Goal: Find specific page/section: Find specific page/section

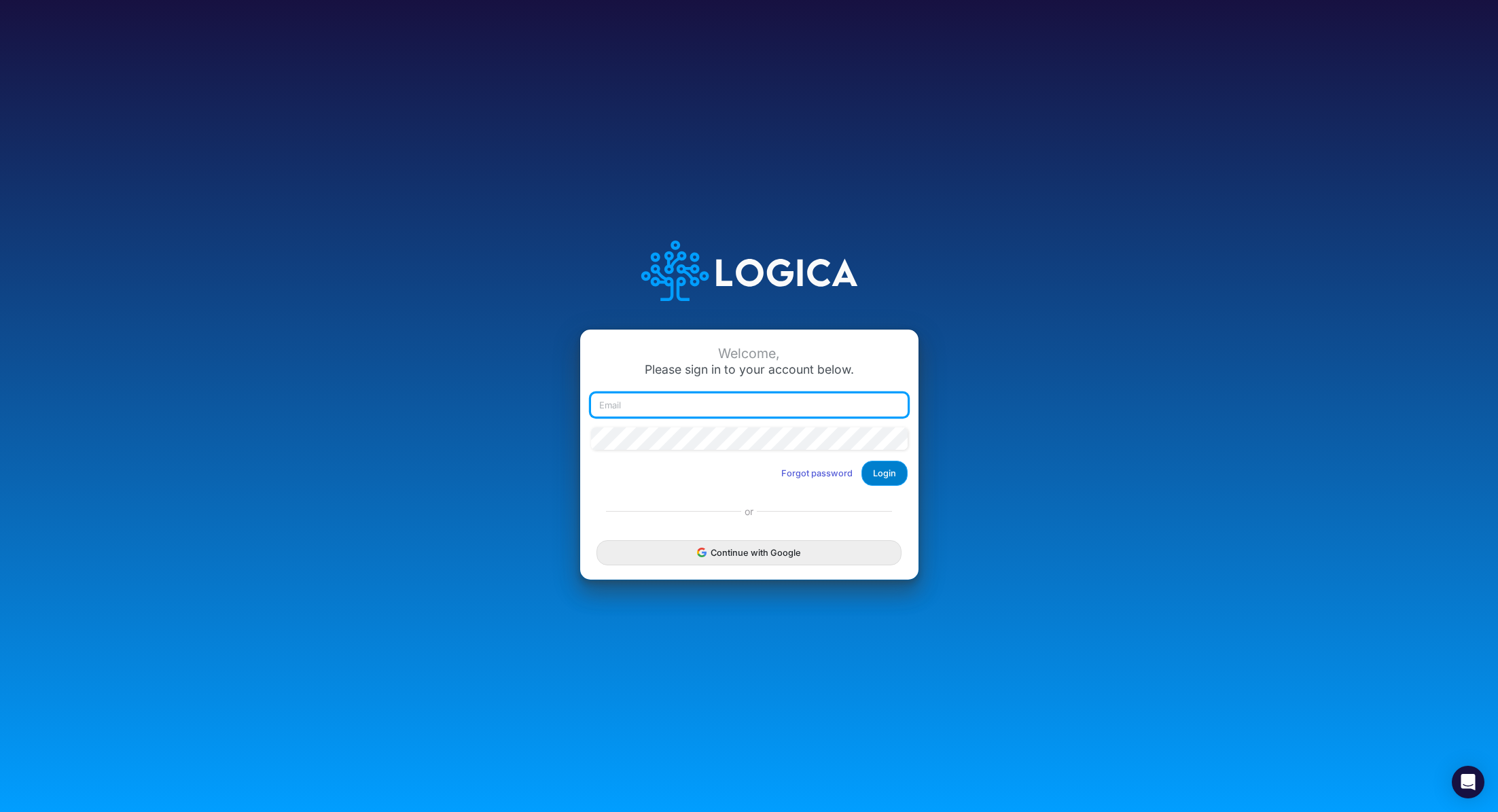
type input "renato.matsumoto@recargapay.com"
click at [876, 482] on button "Login" at bounding box center [884, 473] width 46 height 25
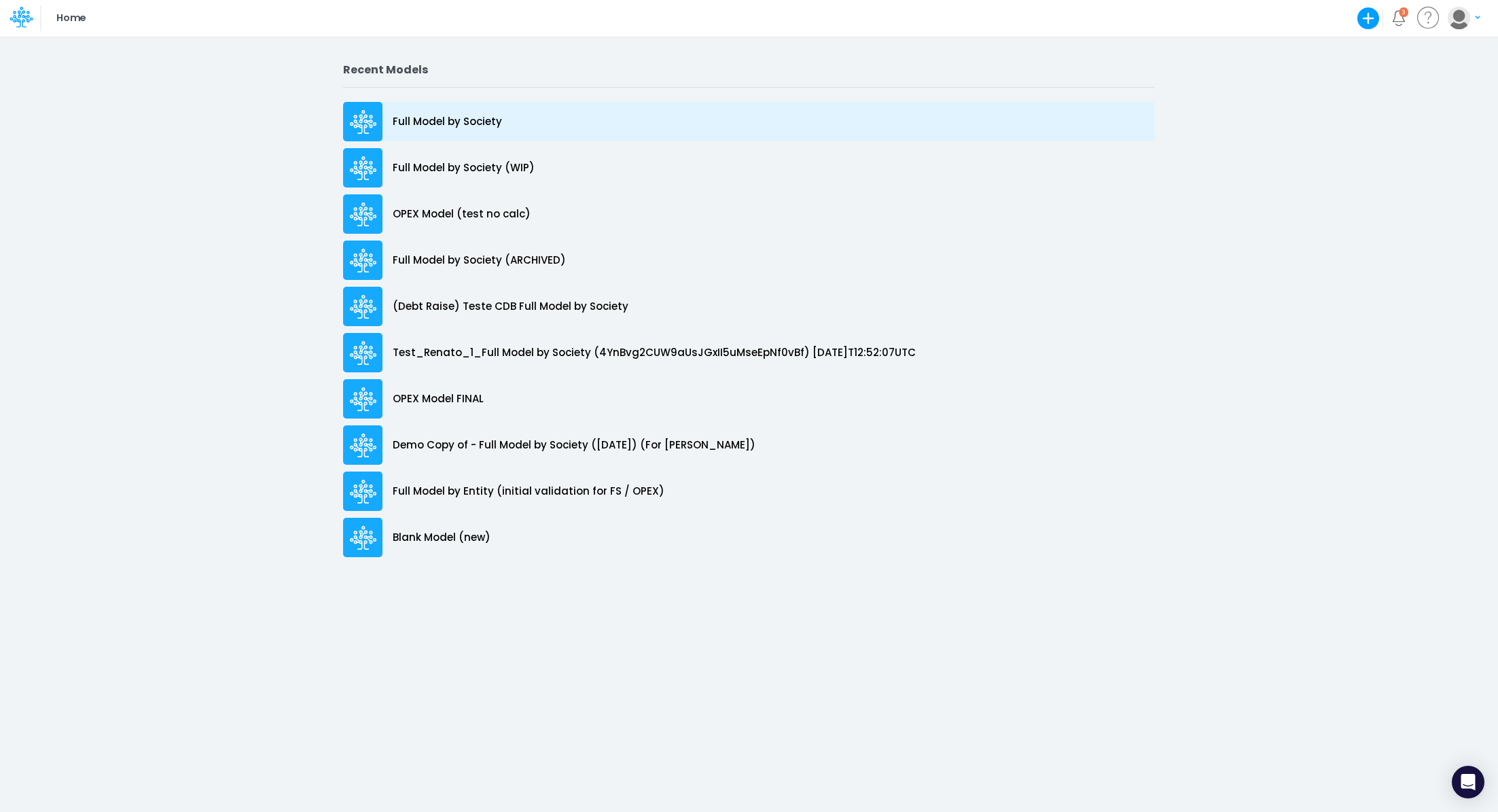
click at [467, 118] on p "Full Model by Society" at bounding box center [448, 122] width 110 height 16
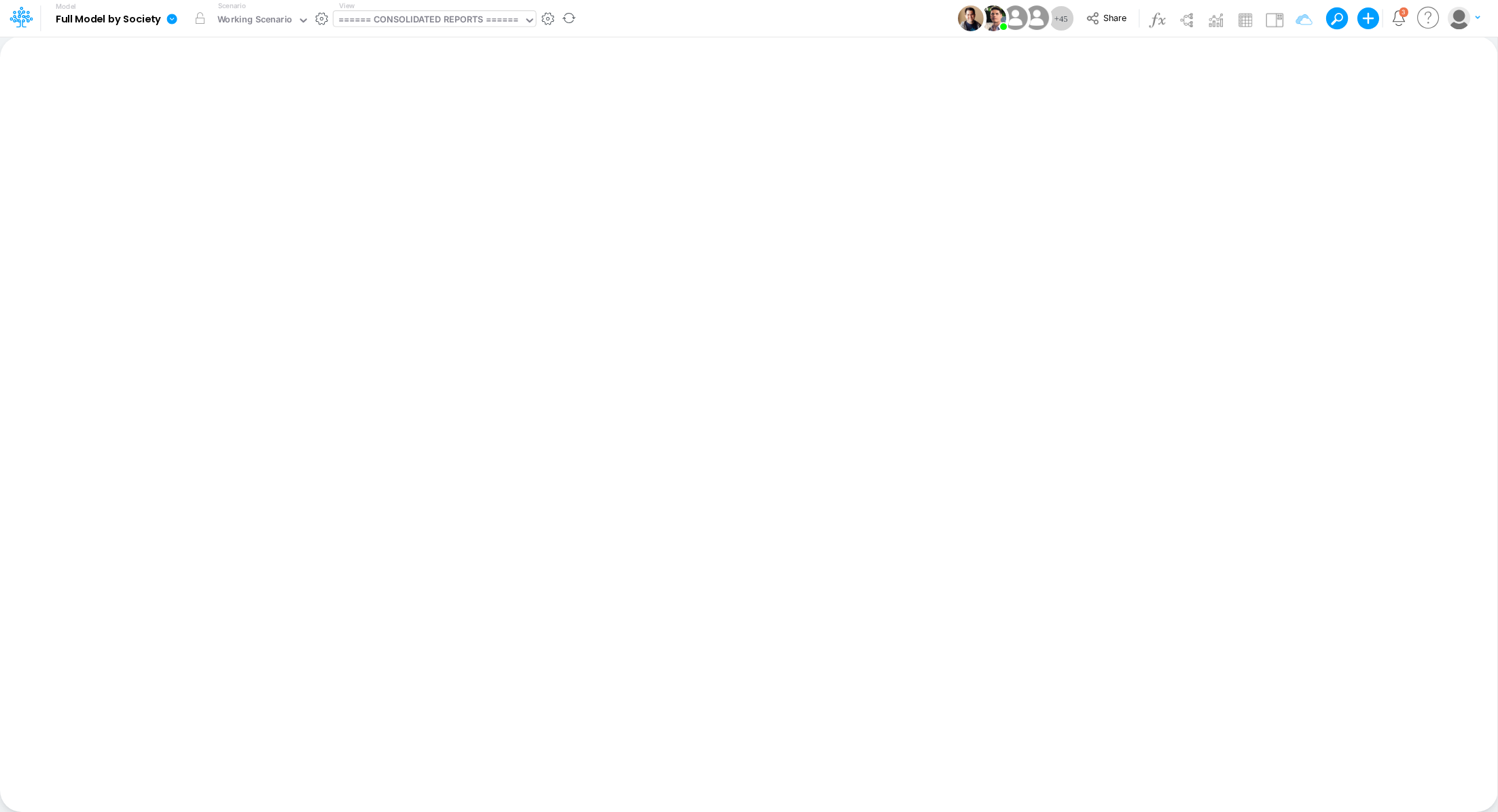
click at [433, 23] on div "====== CONSOLIDATED REPORTS ======" at bounding box center [429, 21] width 181 height 16
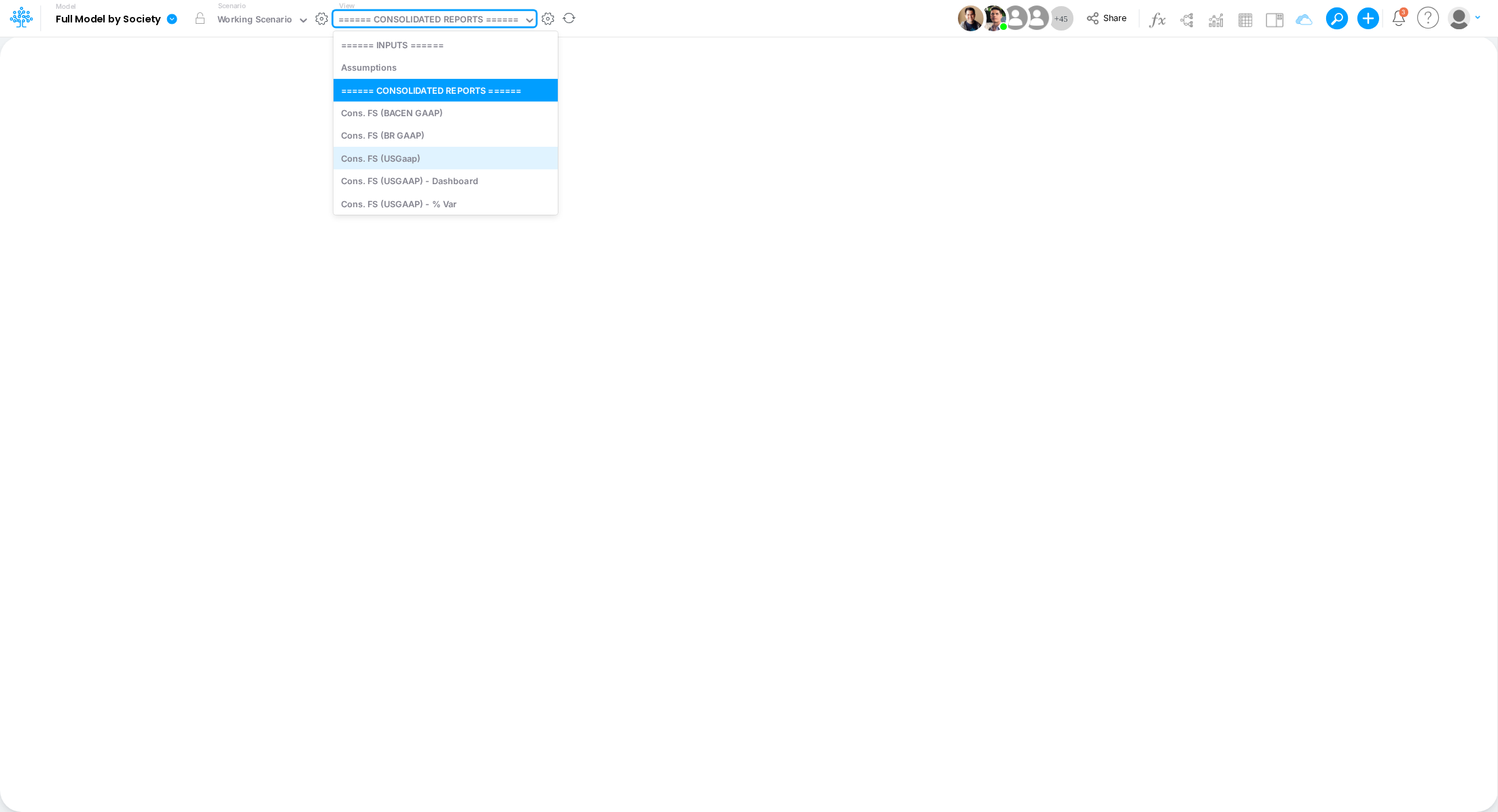
click at [438, 163] on div "Cons. FS (USGaap)" at bounding box center [445, 157] width 224 height 23
type input "Consolidated FS - USGAAP"
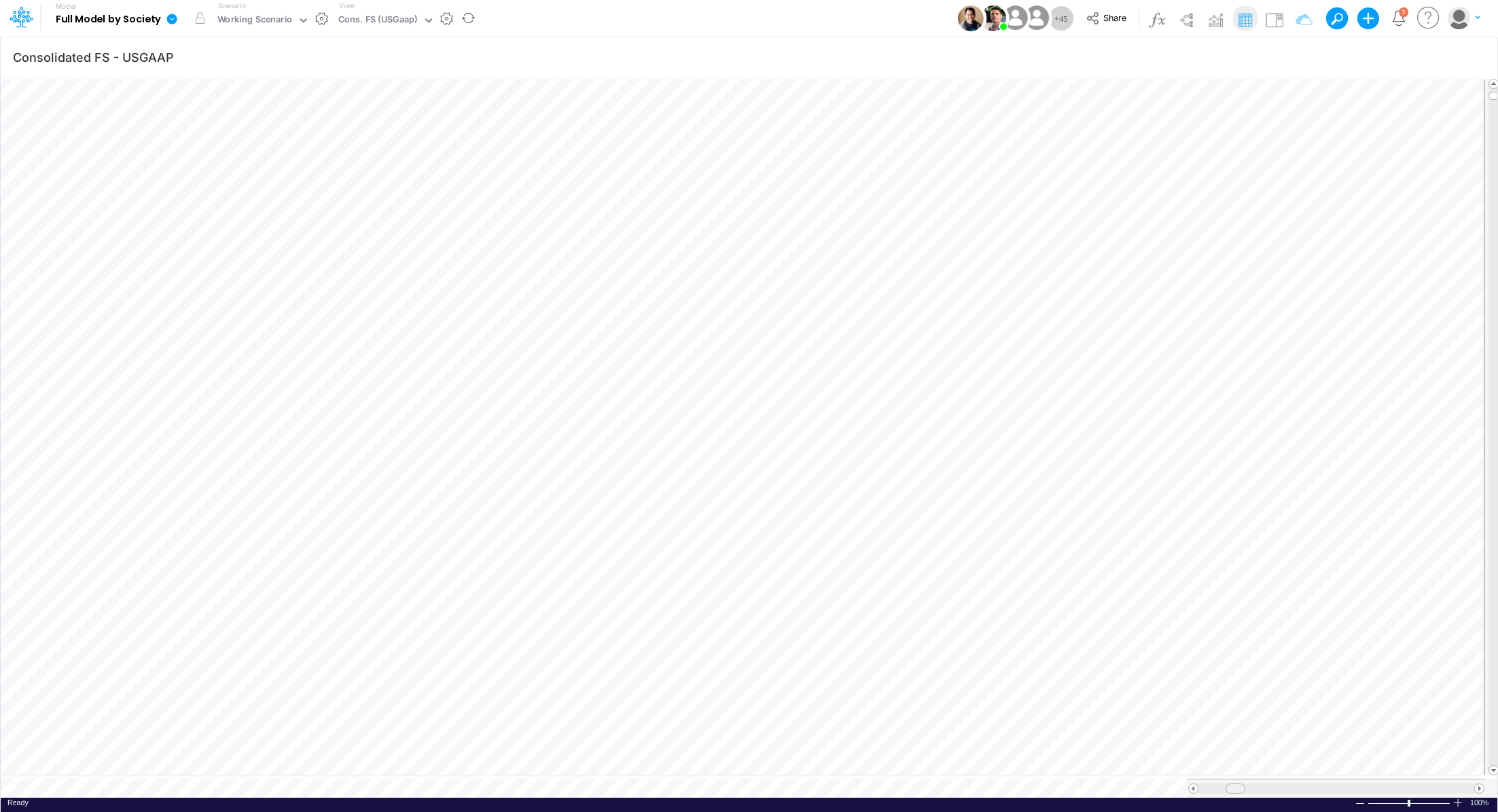
scroll to position [6, 0]
drag, startPoint x: 1224, startPoint y: 784, endPoint x: 1245, endPoint y: 785, distance: 21.0
click at [1245, 785] on div at bounding box center [1250, 788] width 20 height 10
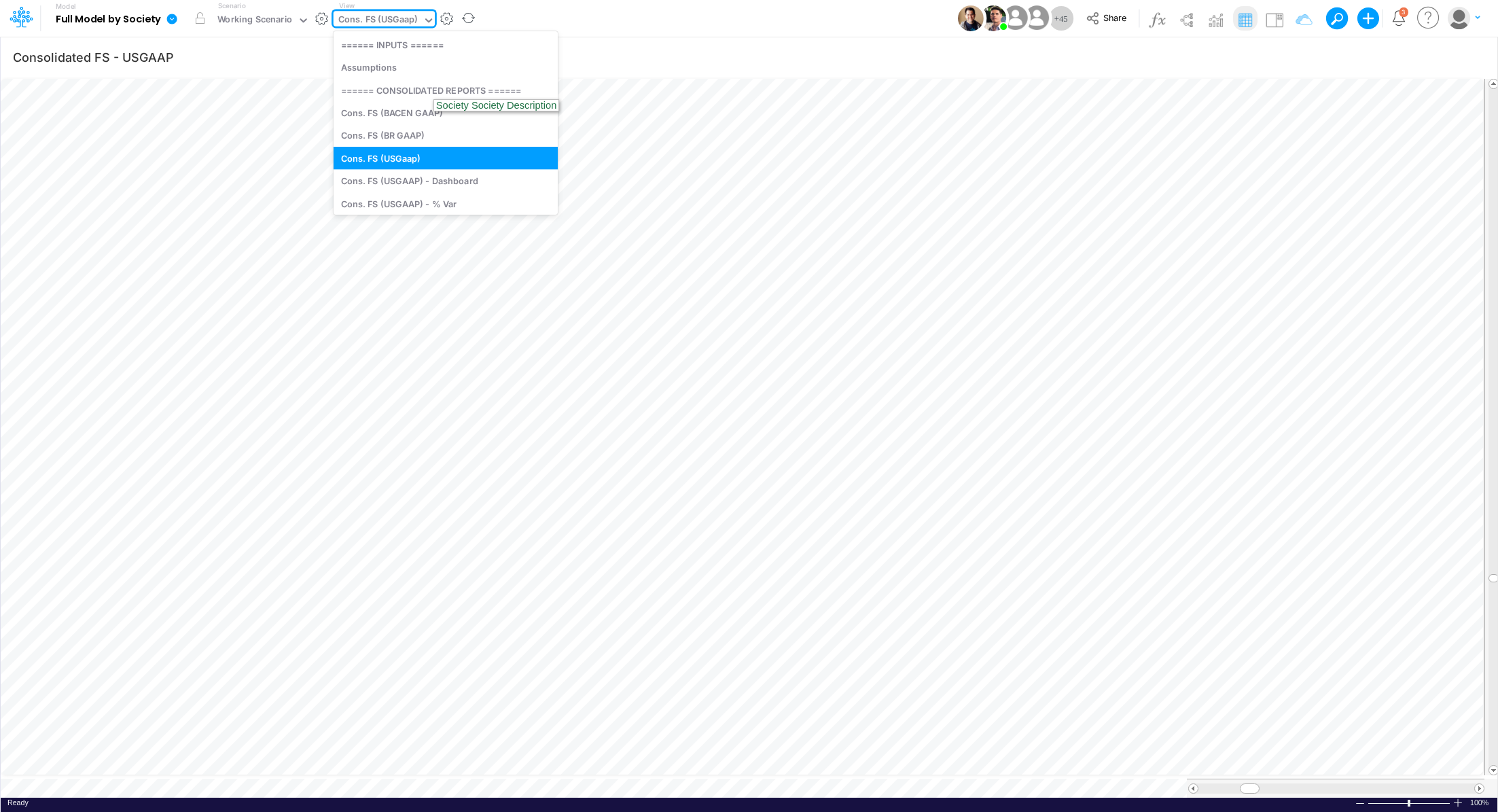
click at [385, 15] on div "Cons. FS (USGaap)" at bounding box center [378, 21] width 79 height 16
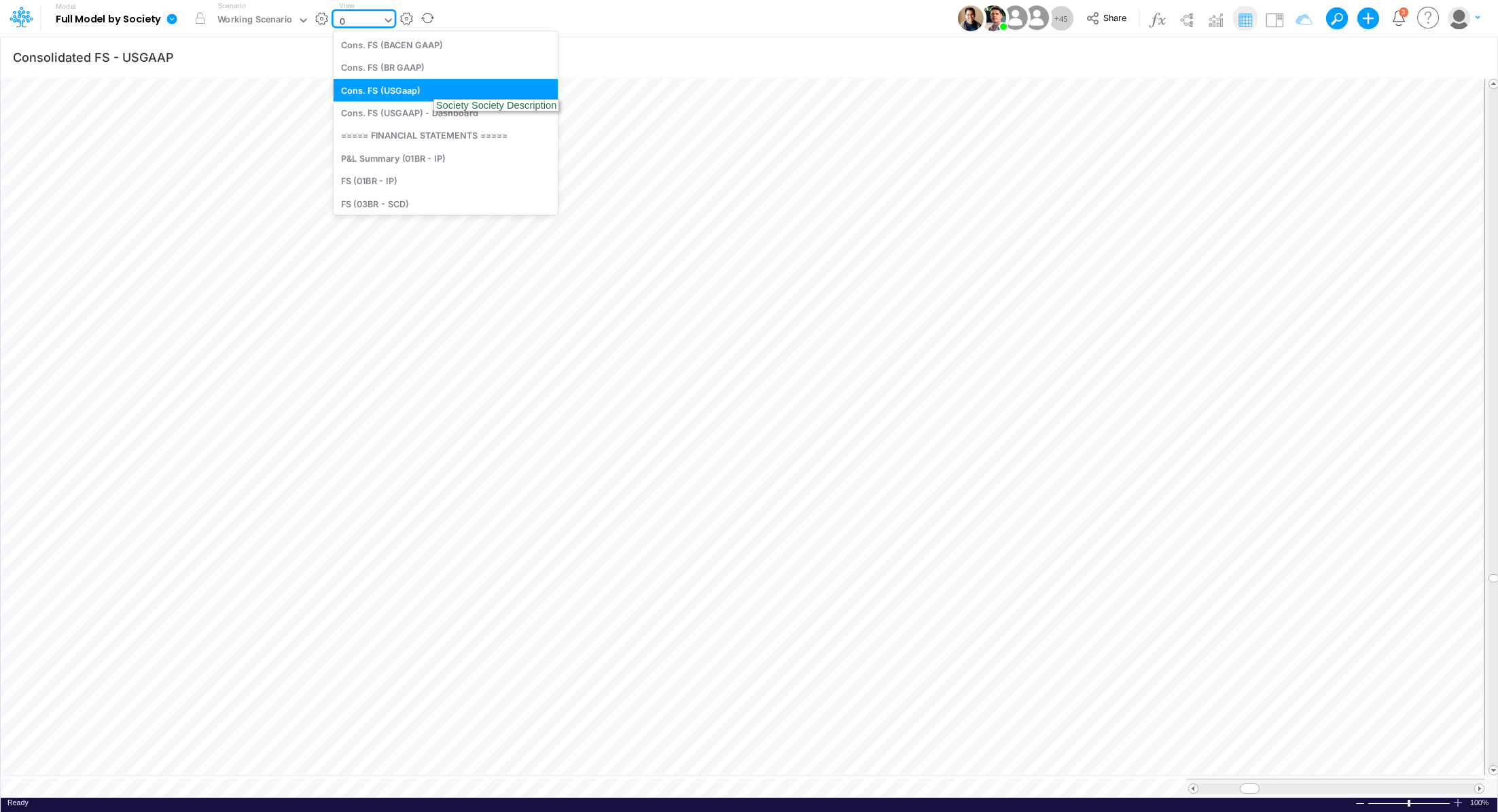
type input "01"
click at [393, 93] on div "FS (01BR - IP)" at bounding box center [445, 90] width 224 height 23
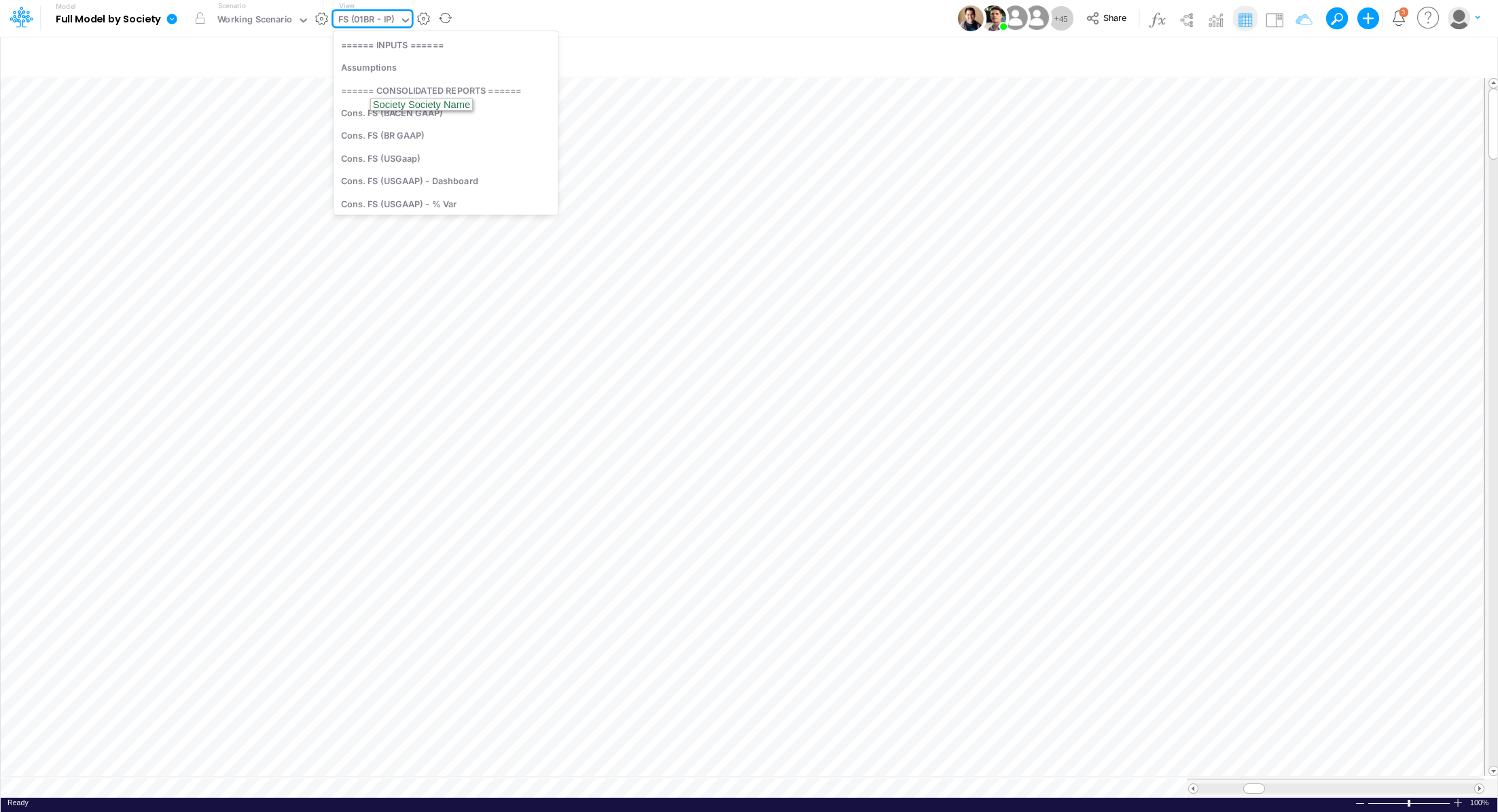
click at [374, 16] on div "FS (01BR - IP)" at bounding box center [366, 21] width 56 height 16
click at [348, 16] on div "FS (01BR - IP)" at bounding box center [366, 21] width 56 height 16
type input "bs"
click at [388, 138] on div "BS (01BR - IP)" at bounding box center [425, 136] width 183 height 23
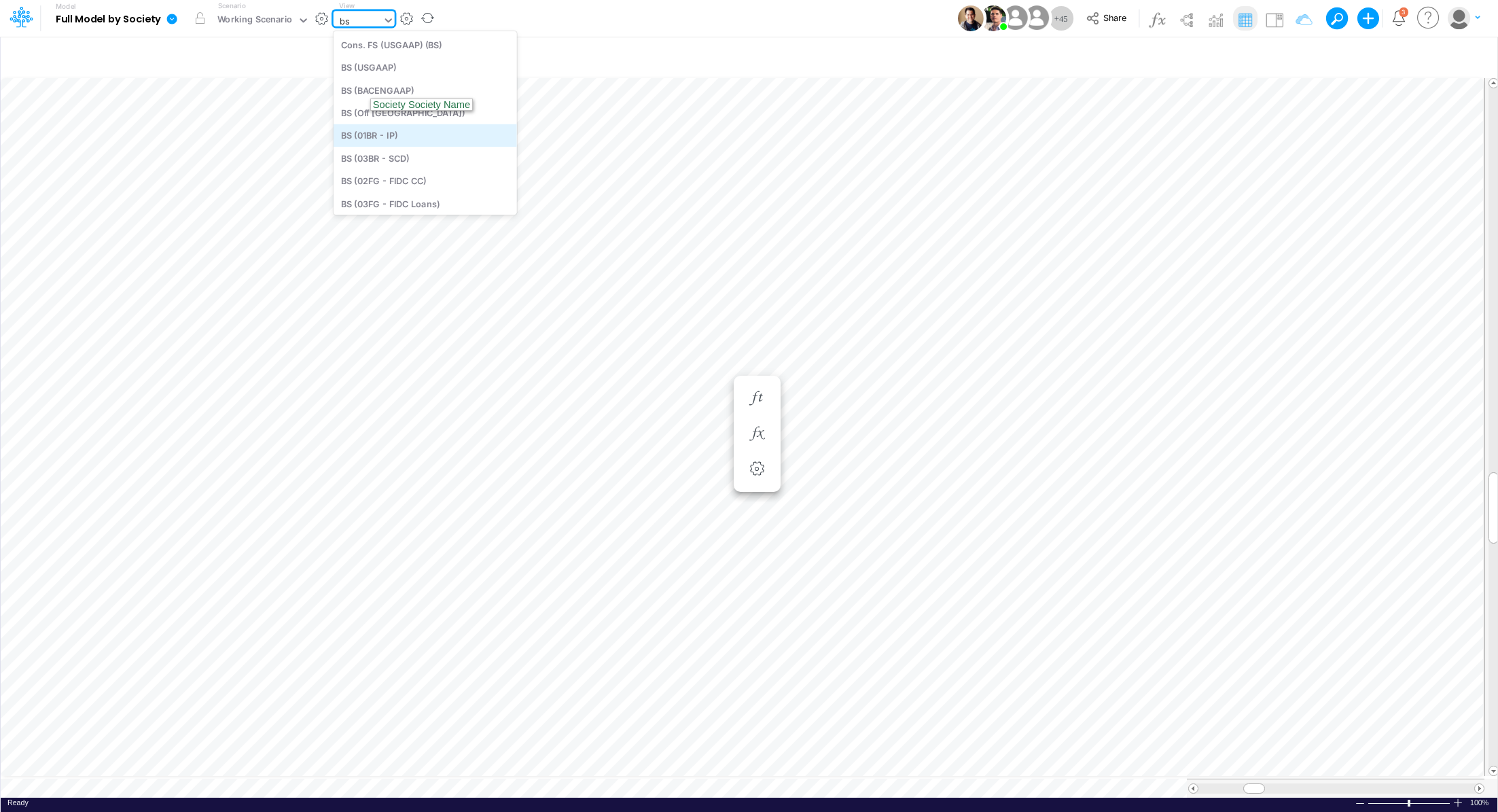
type input "BS (01BR - IP)"
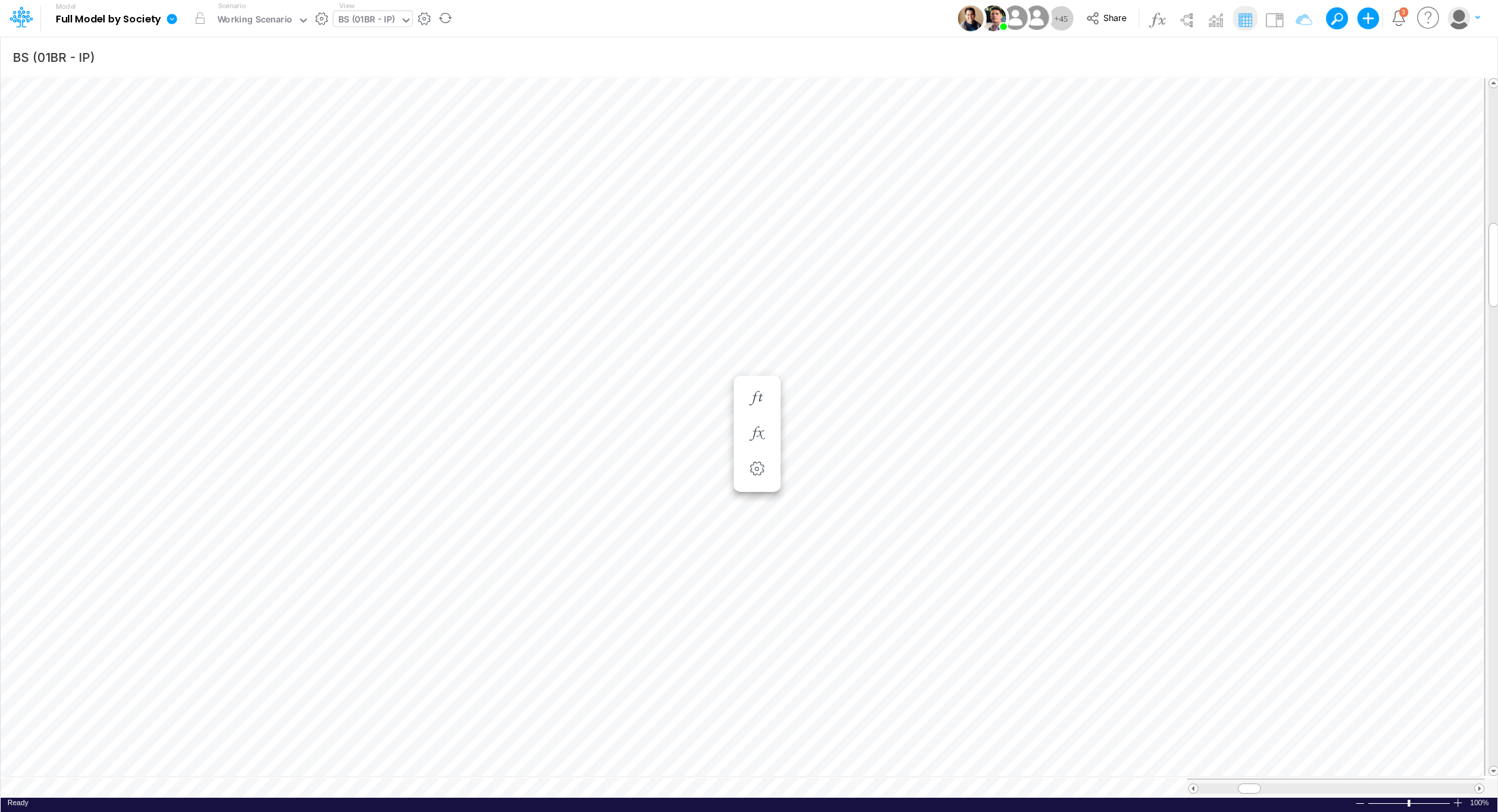
scroll to position [6, 1]
type input "Consolidated FS - USGAAP"
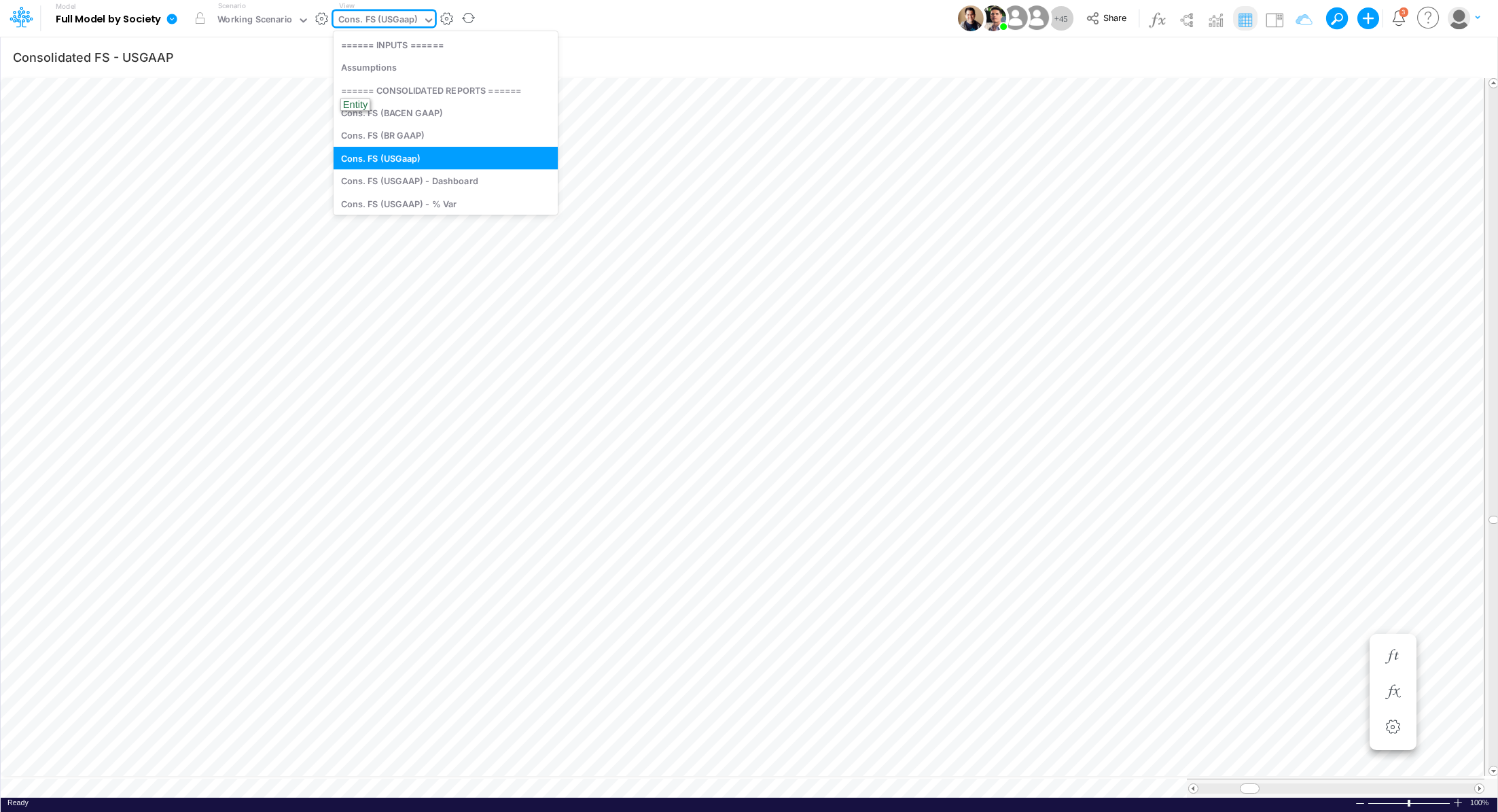
click at [356, 23] on div "Cons. FS (USGaap)" at bounding box center [378, 21] width 79 height 16
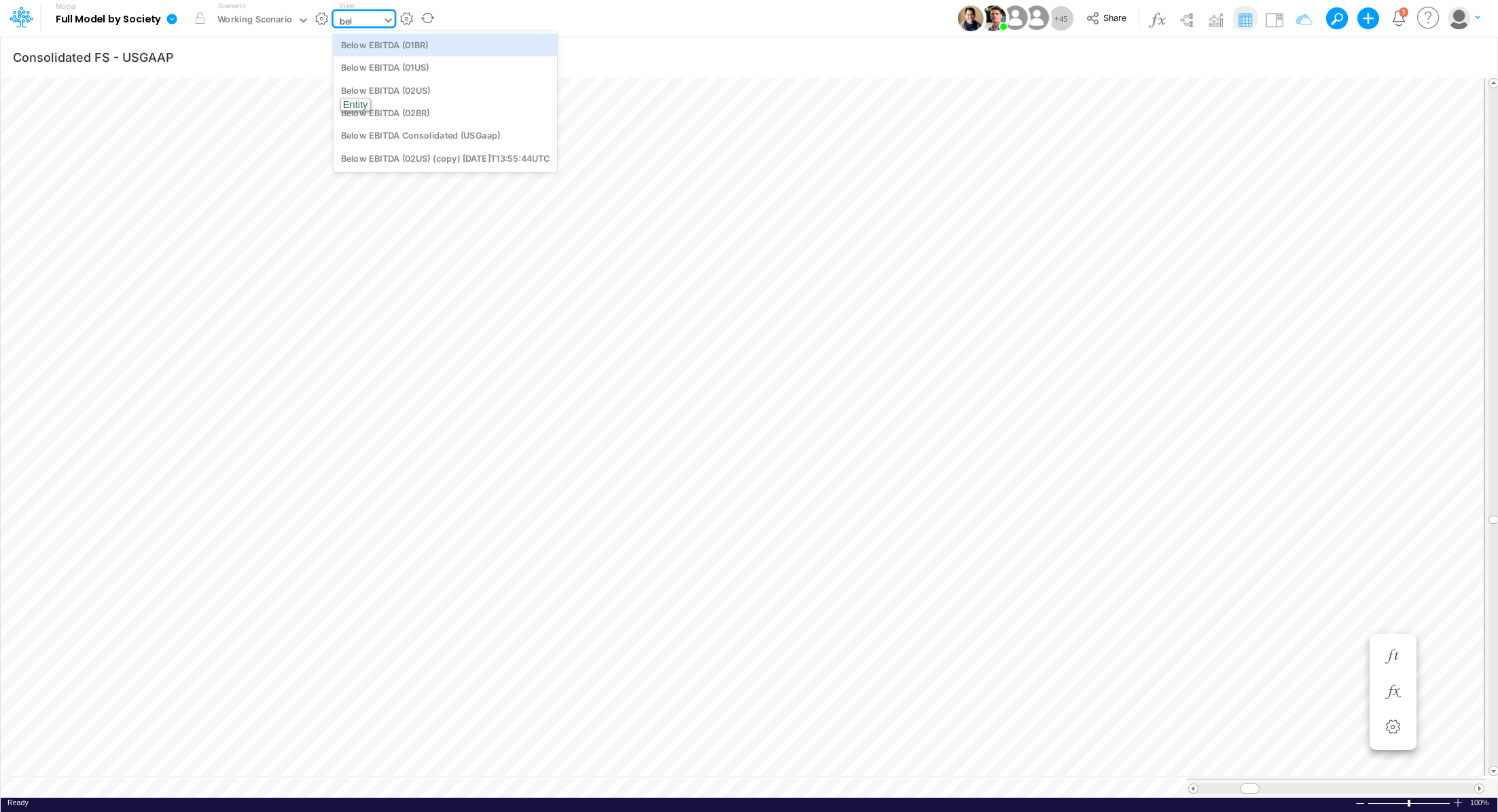
type input "belo"
click at [487, 135] on div "Below EBITDA Consolidated (USGaap)" at bounding box center [445, 136] width 223 height 23
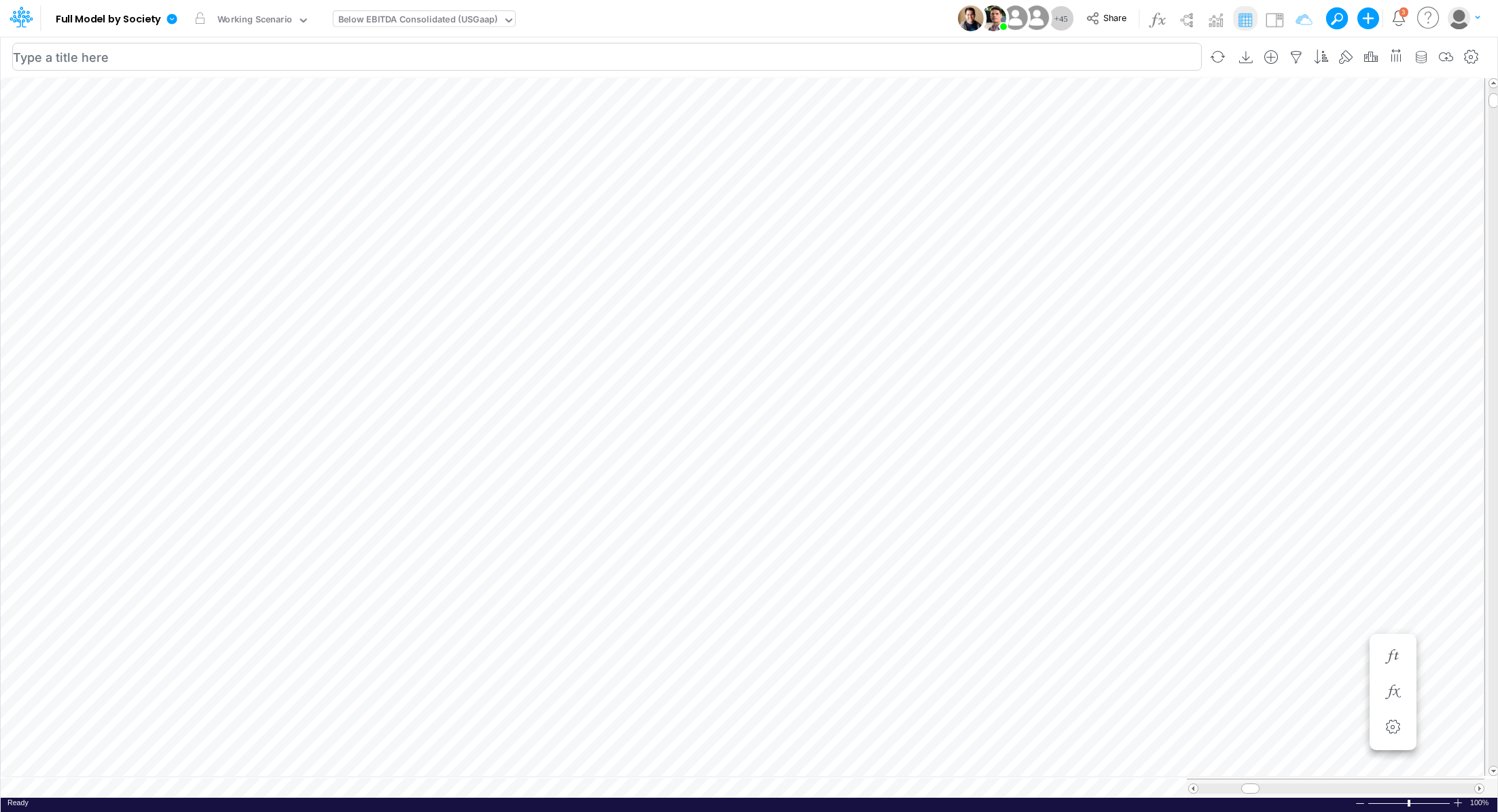
scroll to position [6, 1]
type input "Consolidated FS - USGAAP"
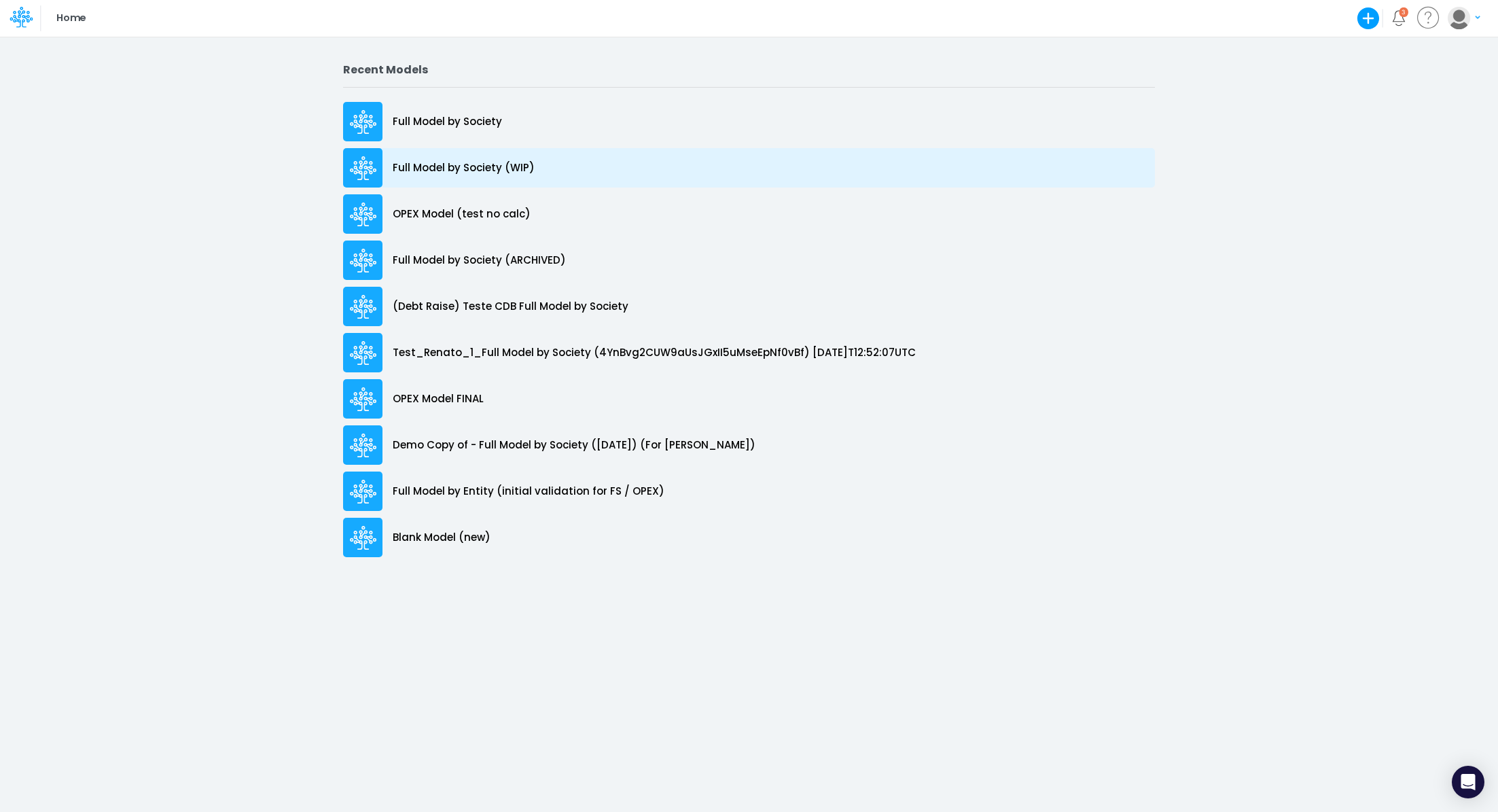
click at [433, 170] on p "Full Model by Society (WIP)" at bounding box center [464, 168] width 142 height 16
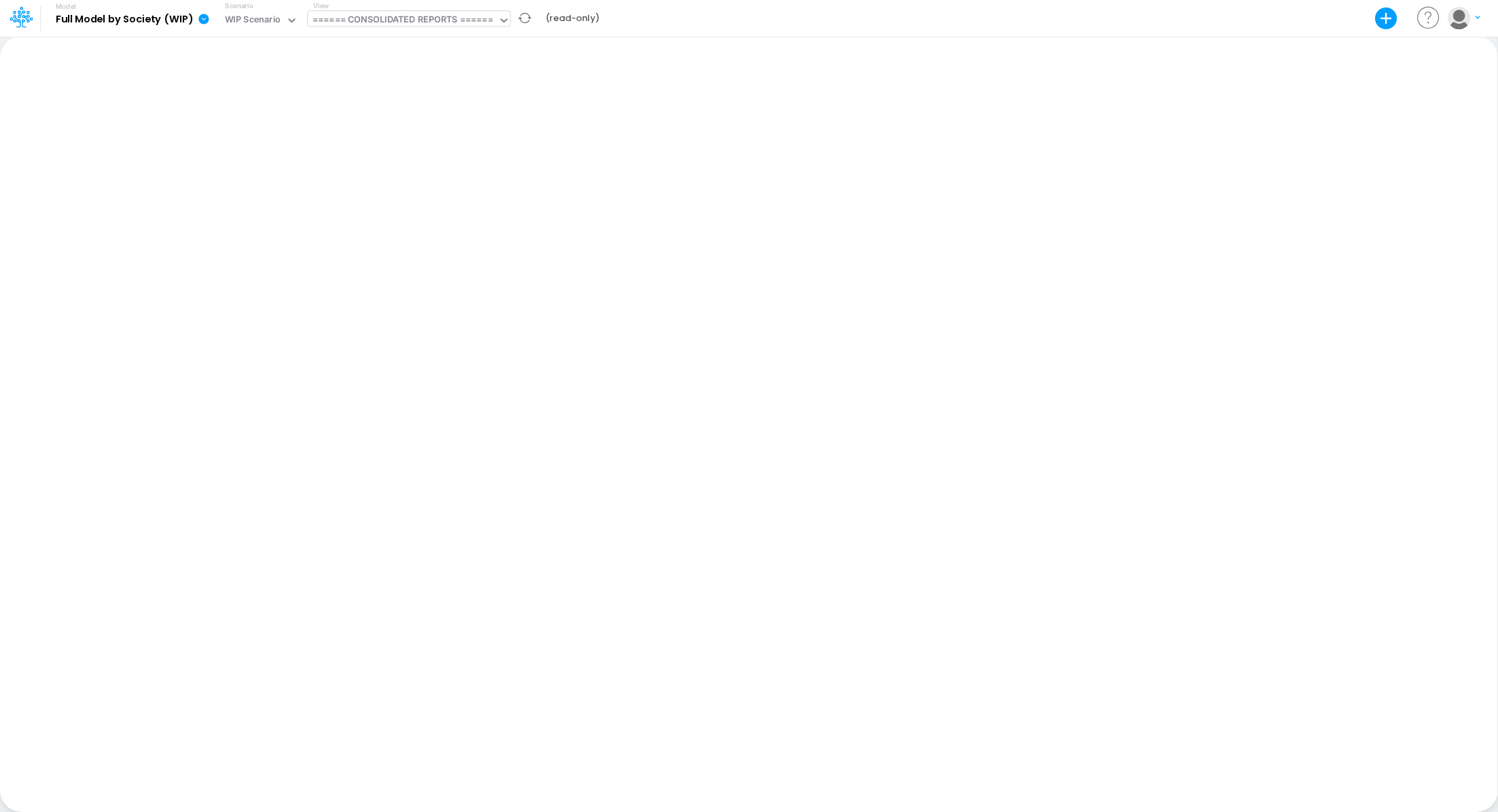
click at [413, 18] on div "====== CONSOLIDATED REPORTS ======" at bounding box center [403, 21] width 181 height 16
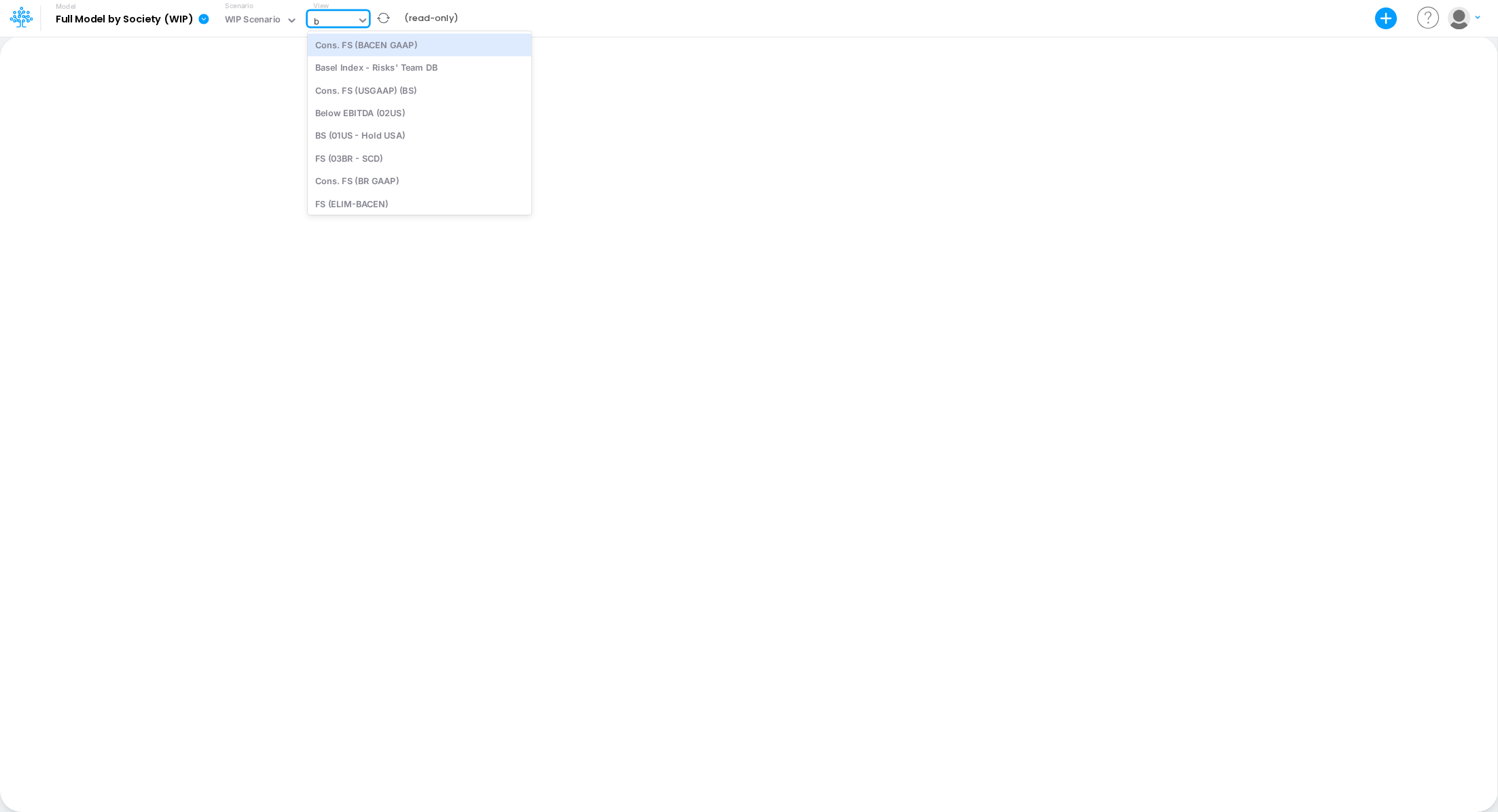
type input "be"
click at [354, 64] on div "Below EBITDA Consolidated (USGaap)" at bounding box center [420, 67] width 223 height 23
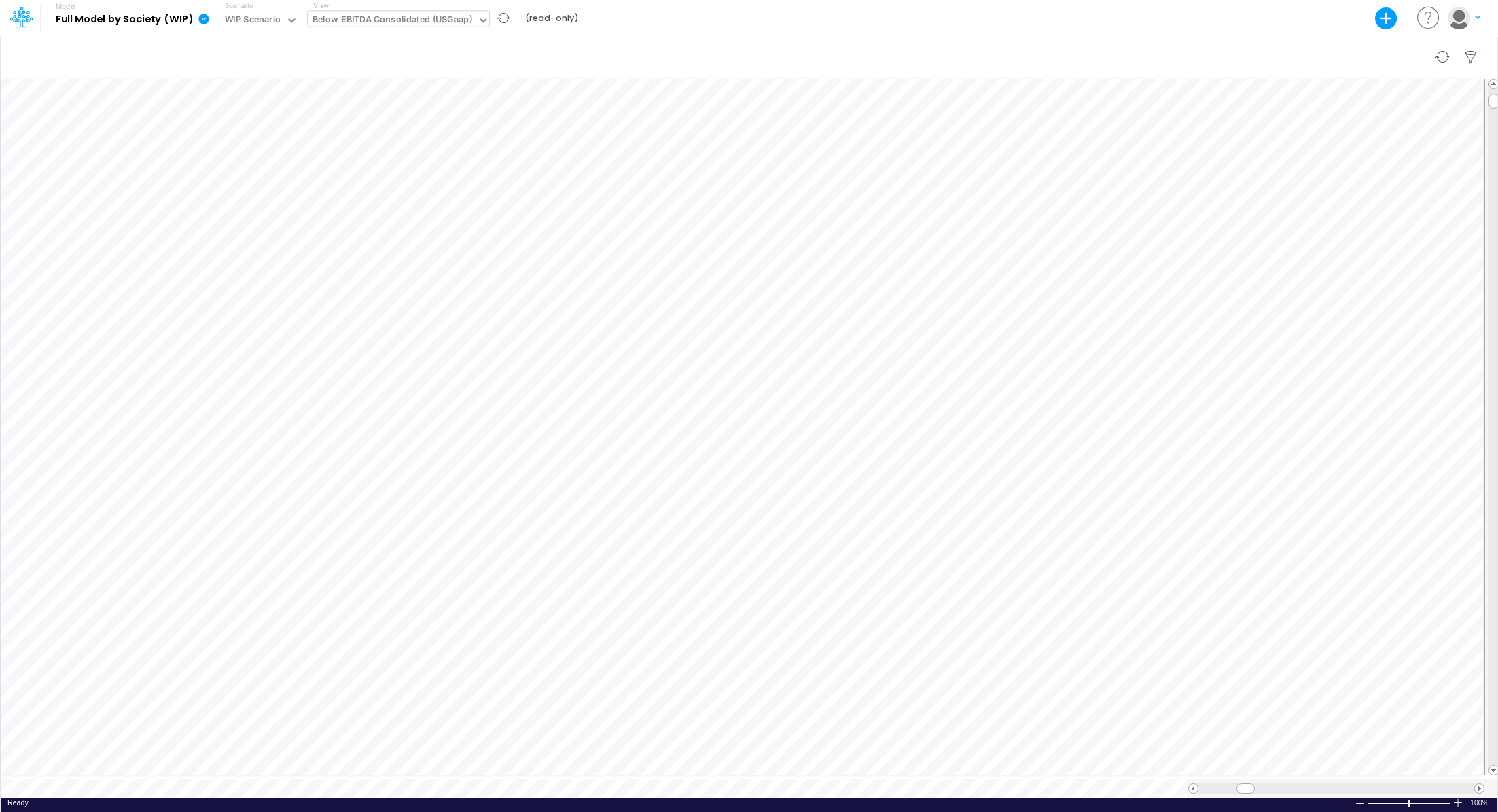
scroll to position [6, 1]
click at [368, 15] on div "Below EBITDA Consolidated (USGaap)" at bounding box center [392, 21] width 160 height 16
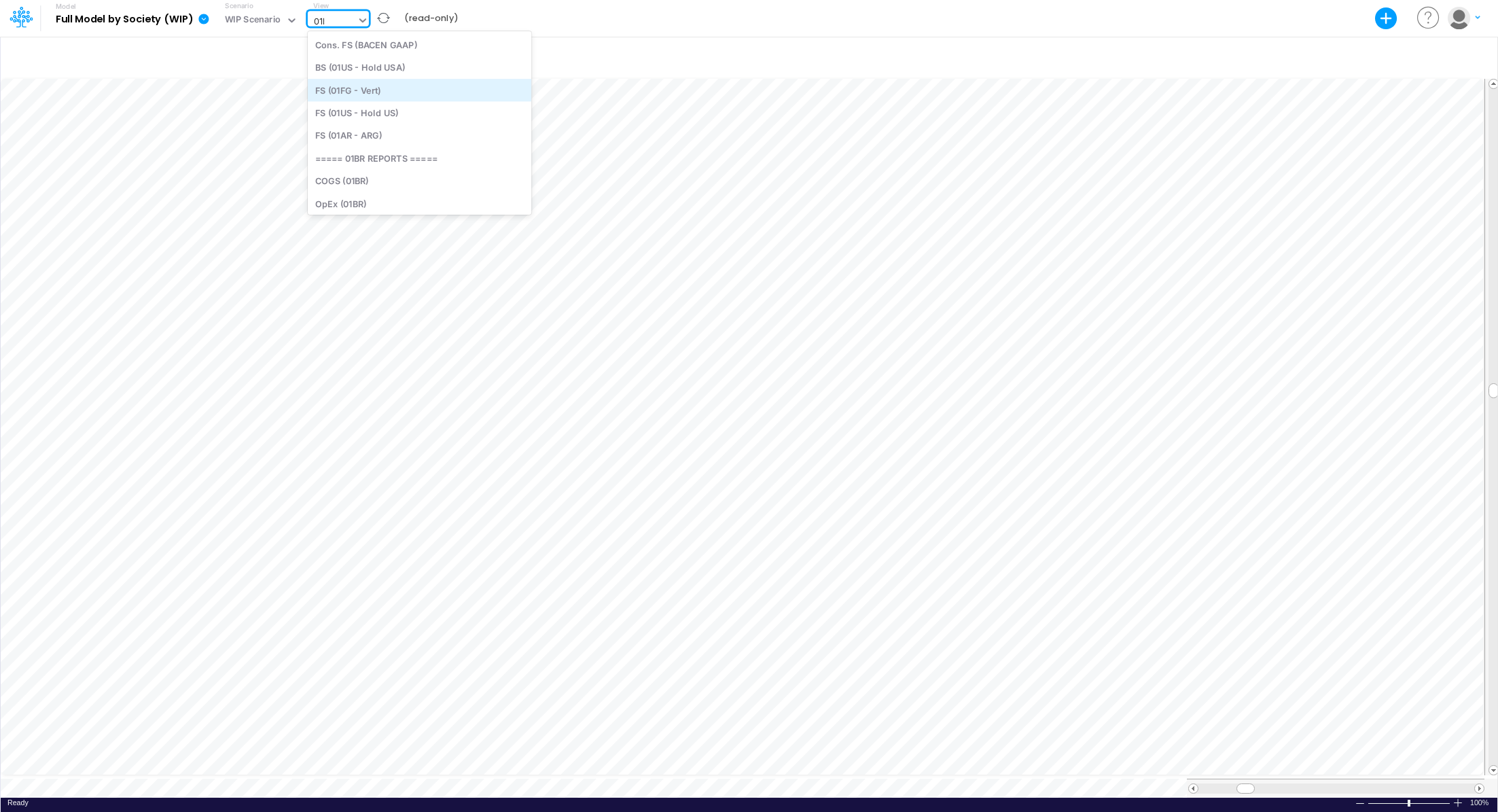
type input "01br"
click at [349, 111] on div "BS (01BR - IP)" at bounding box center [400, 112] width 183 height 23
type input "BS (01BR - IP)"
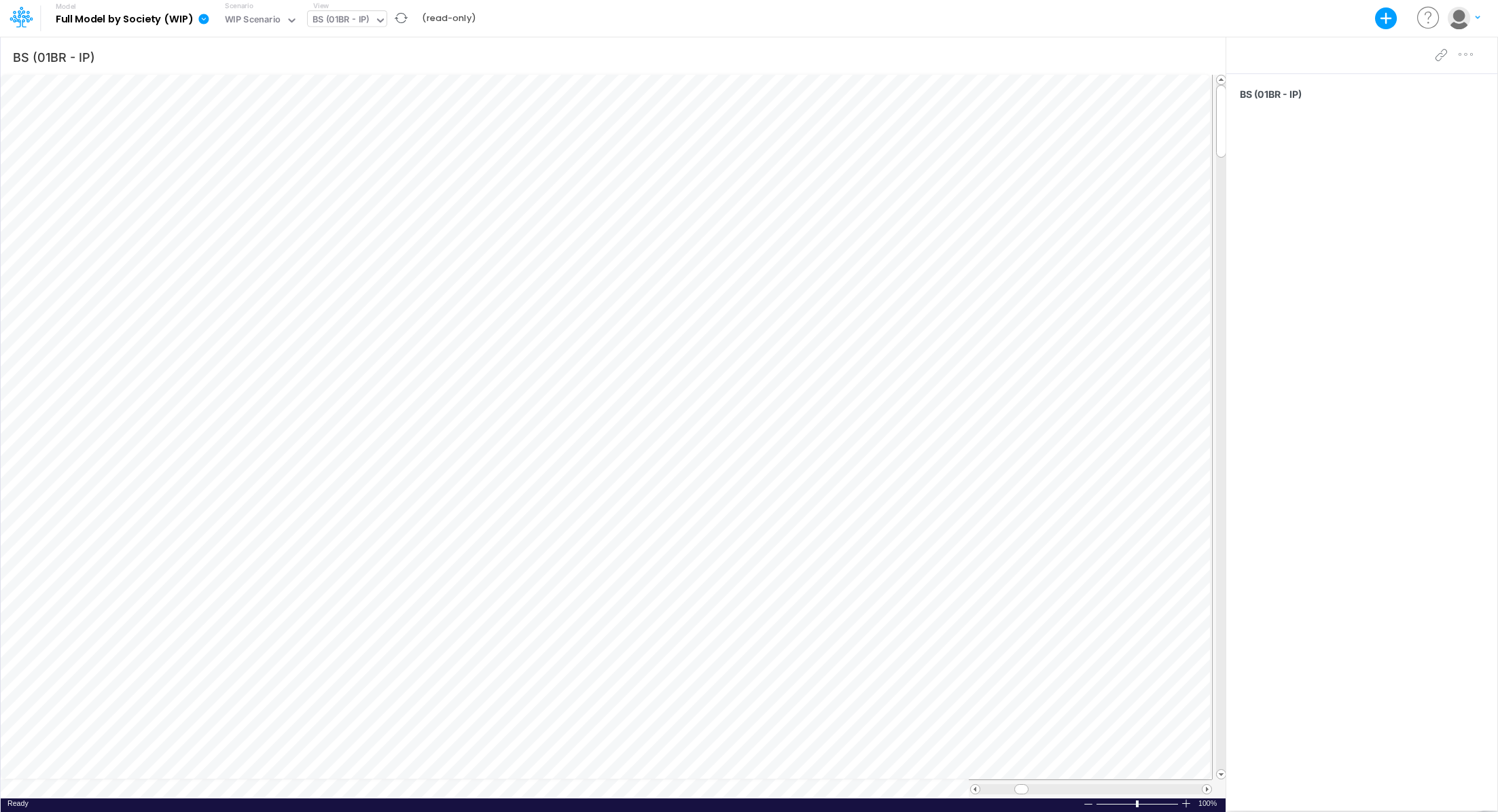
scroll to position [6, 1]
click at [201, 18] on icon at bounding box center [204, 19] width 12 height 12
